Goal: Task Accomplishment & Management: Manage account settings

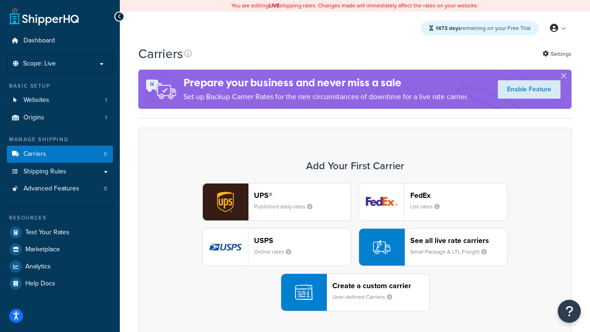
click at [355, 247] on div "UPS® Published daily rates FedEx List rates USPS Online rates See all live rate…" at bounding box center [355, 247] width 414 height 128
click at [458, 195] on header "FedEx" at bounding box center [458, 195] width 97 height 9
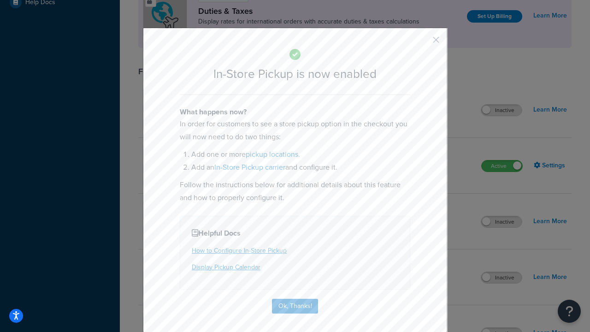
click at [422, 43] on button "button" at bounding box center [422, 43] width 2 height 2
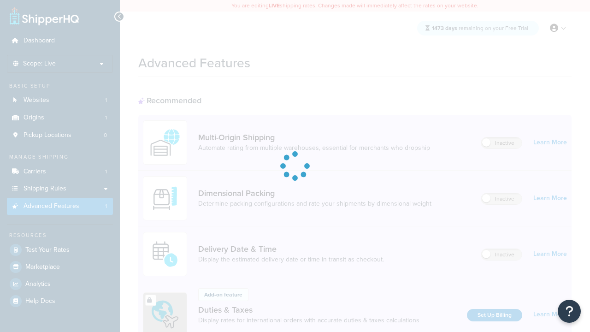
scroll to position [299, 0]
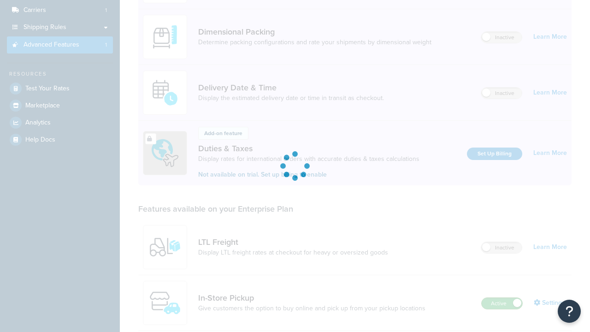
click at [502, 298] on label "Active" at bounding box center [501, 303] width 41 height 11
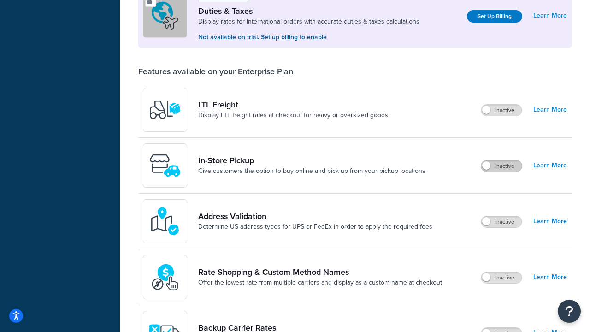
scroll to position [281, 0]
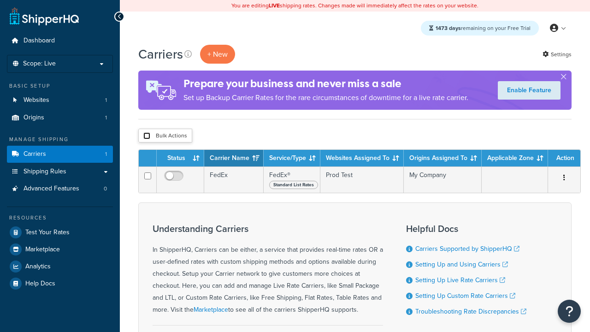
click at [147, 136] on input "checkbox" at bounding box center [146, 135] width 7 height 7
checkbox input "true"
click at [0, 0] on button "Delete" at bounding box center [0, 0] width 0 height 0
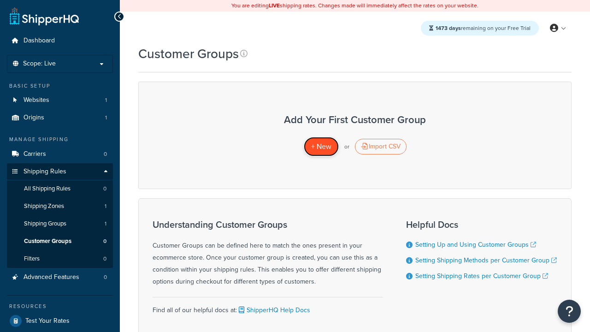
click at [321, 147] on span "+ New" at bounding box center [321, 146] width 20 height 11
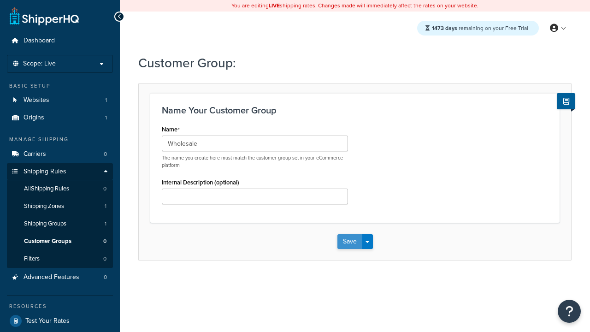
type input "Wholesale"
click at [349, 241] on button "Save" at bounding box center [349, 241] width 25 height 15
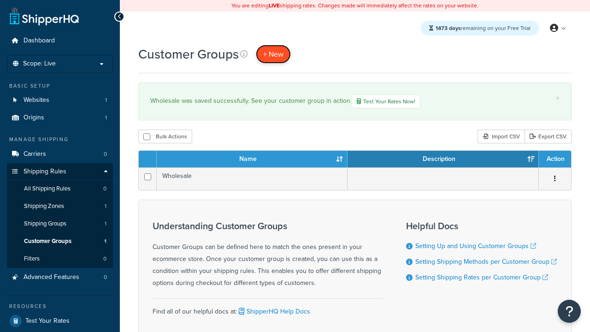
click at [273, 54] on span "+ New" at bounding box center [273, 54] width 20 height 11
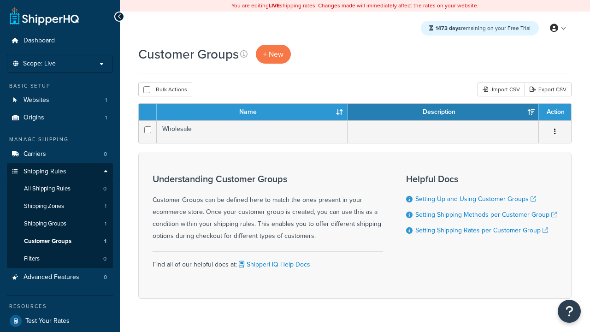
click at [252, 112] on th "Name" at bounding box center [252, 112] width 191 height 17
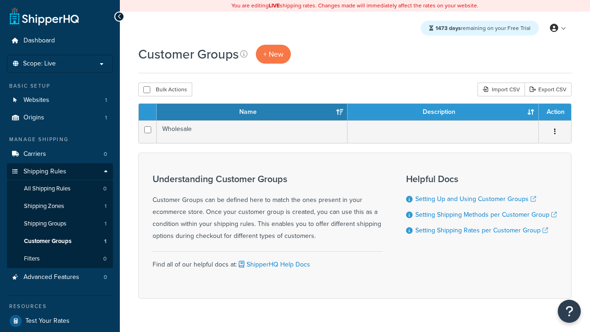
click at [443, 112] on th "Description" at bounding box center [442, 112] width 191 height 17
click at [554, 112] on th "Action" at bounding box center [555, 112] width 32 height 17
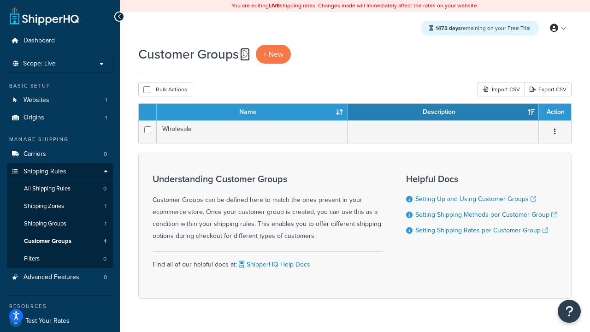
click at [244, 54] on icon at bounding box center [243, 53] width 7 height 7
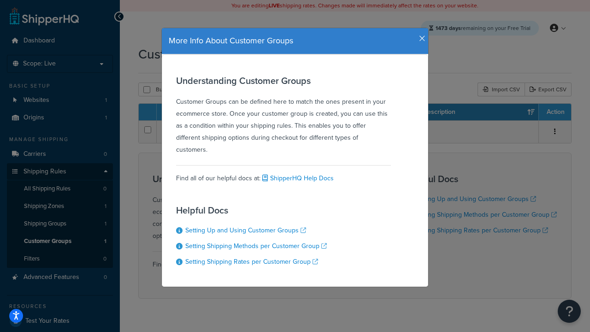
click at [420, 35] on icon "button" at bounding box center [422, 39] width 6 height 8
